Goal: Task Accomplishment & Management: Use online tool/utility

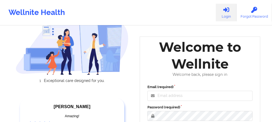
scroll to position [73, 0]
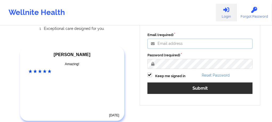
type input "[EMAIL_ADDRESS][DOMAIN_NAME]"
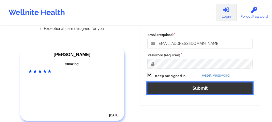
click at [179, 90] on button "Submit" at bounding box center [200, 87] width 105 height 11
